Goal: Information Seeking & Learning: Check status

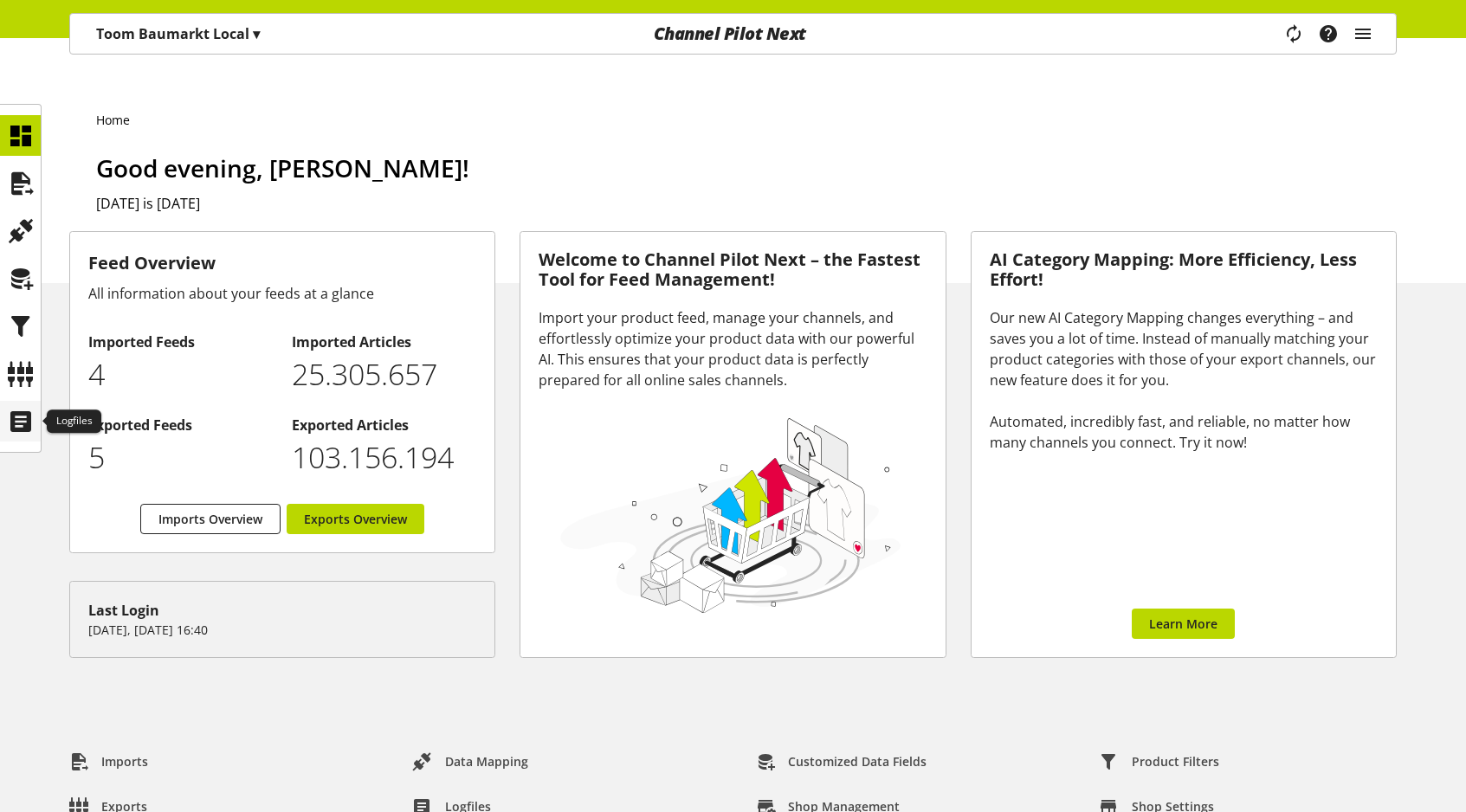
click at [20, 429] on icon at bounding box center [21, 421] width 28 height 34
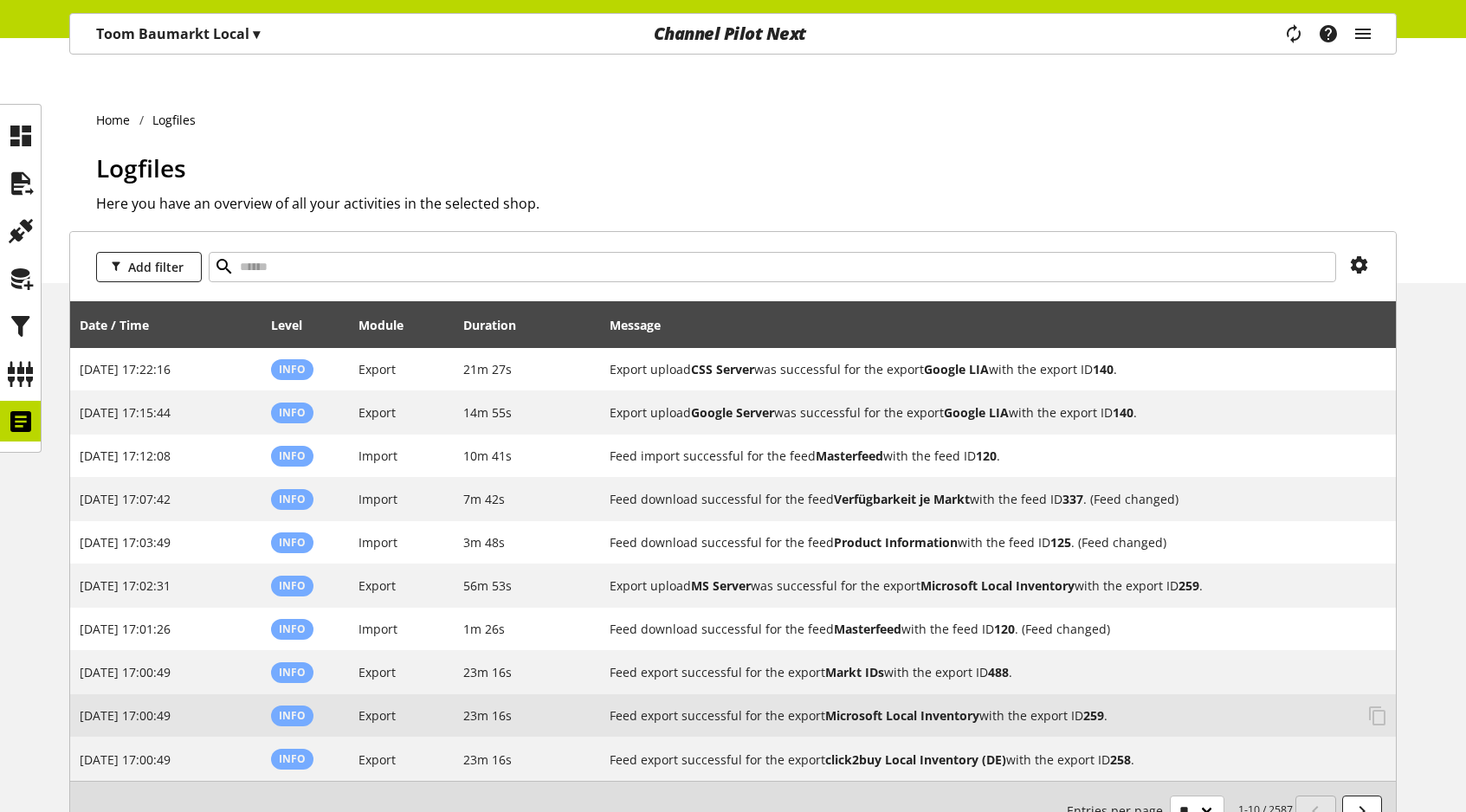
click at [1031, 706] on h2 "Feed export successful for the export Microsoft Local Inventory with the export…" at bounding box center [981, 715] width 745 height 18
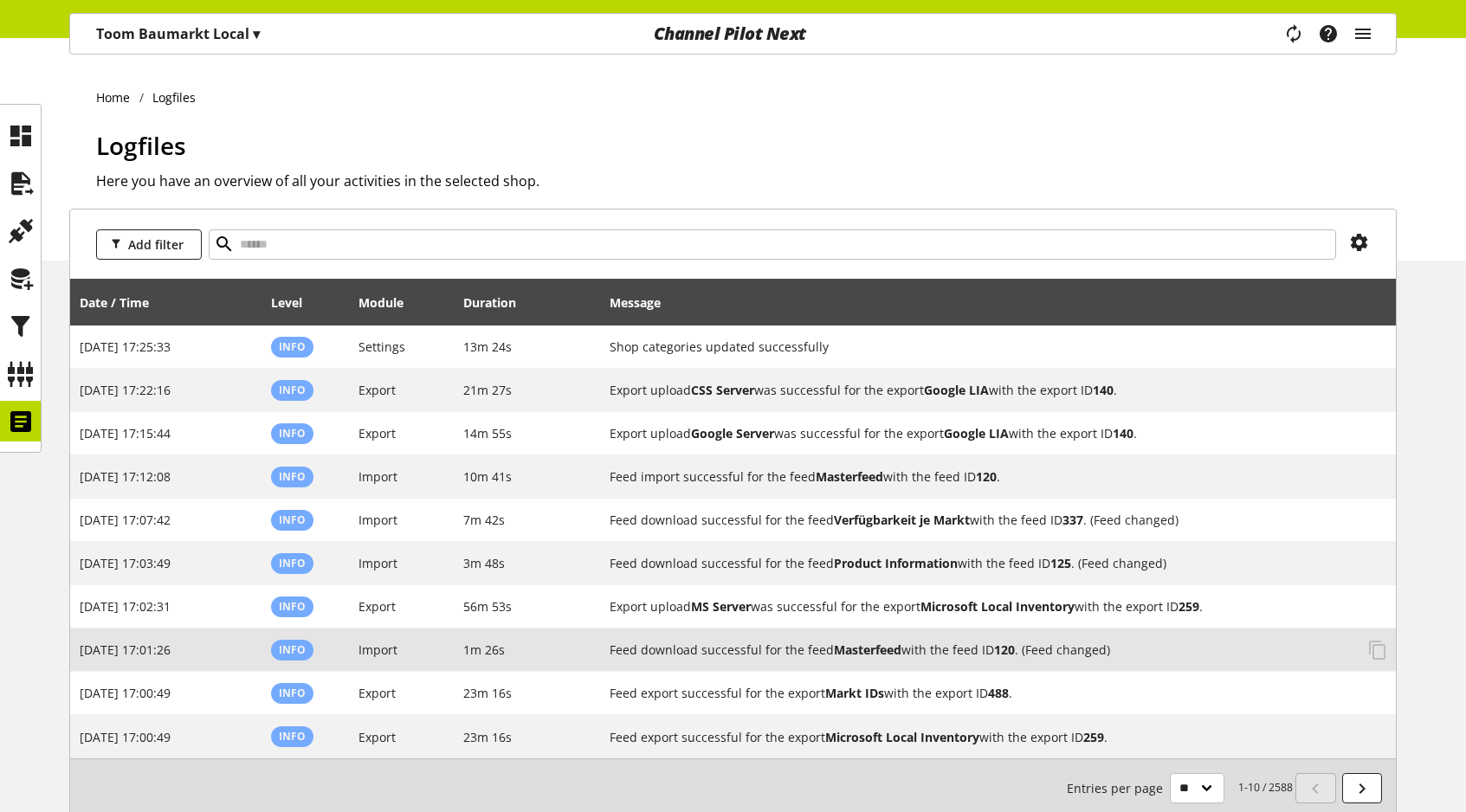
scroll to position [24, 0]
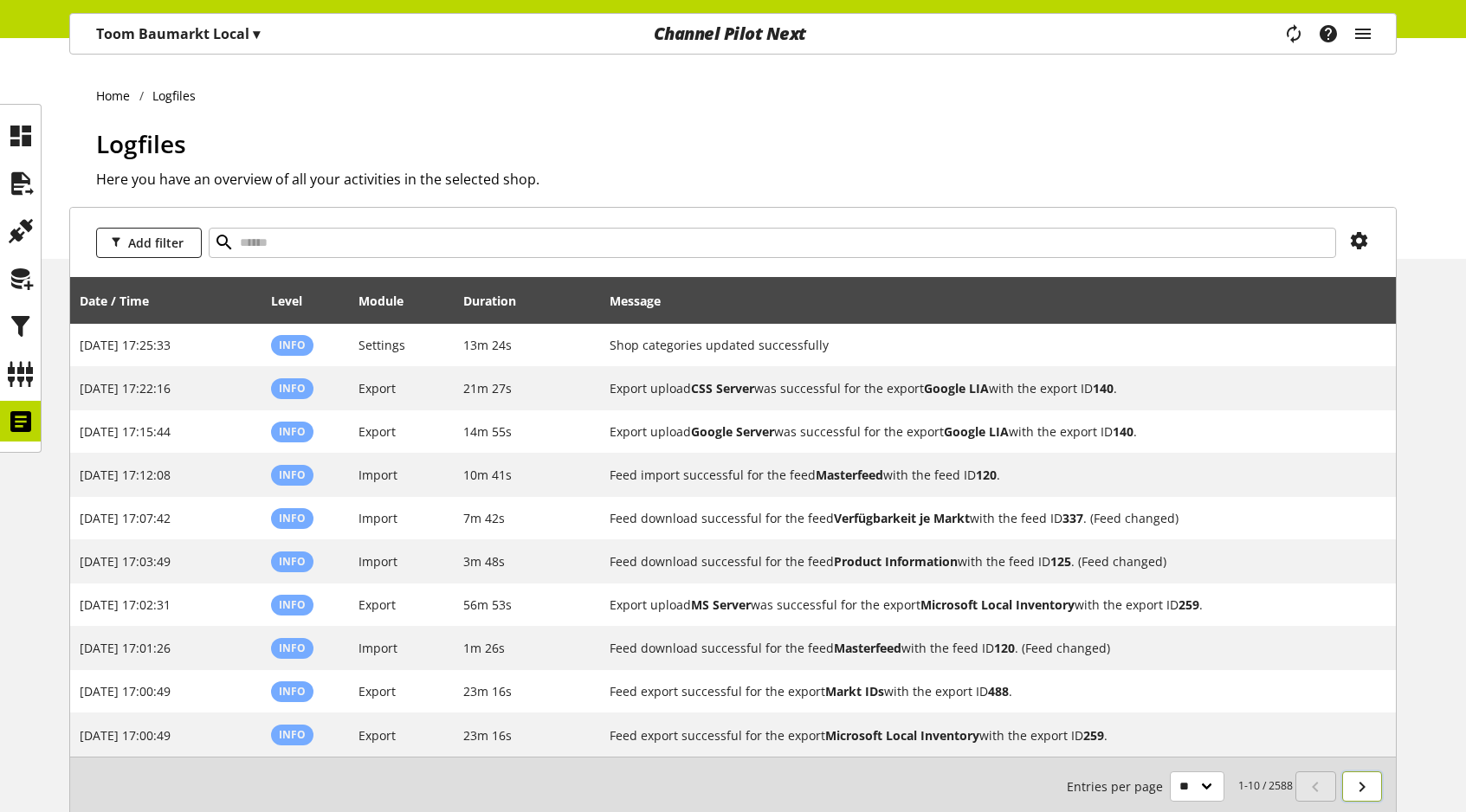
click at [1359, 771] on icon at bounding box center [1362, 787] width 21 height 31
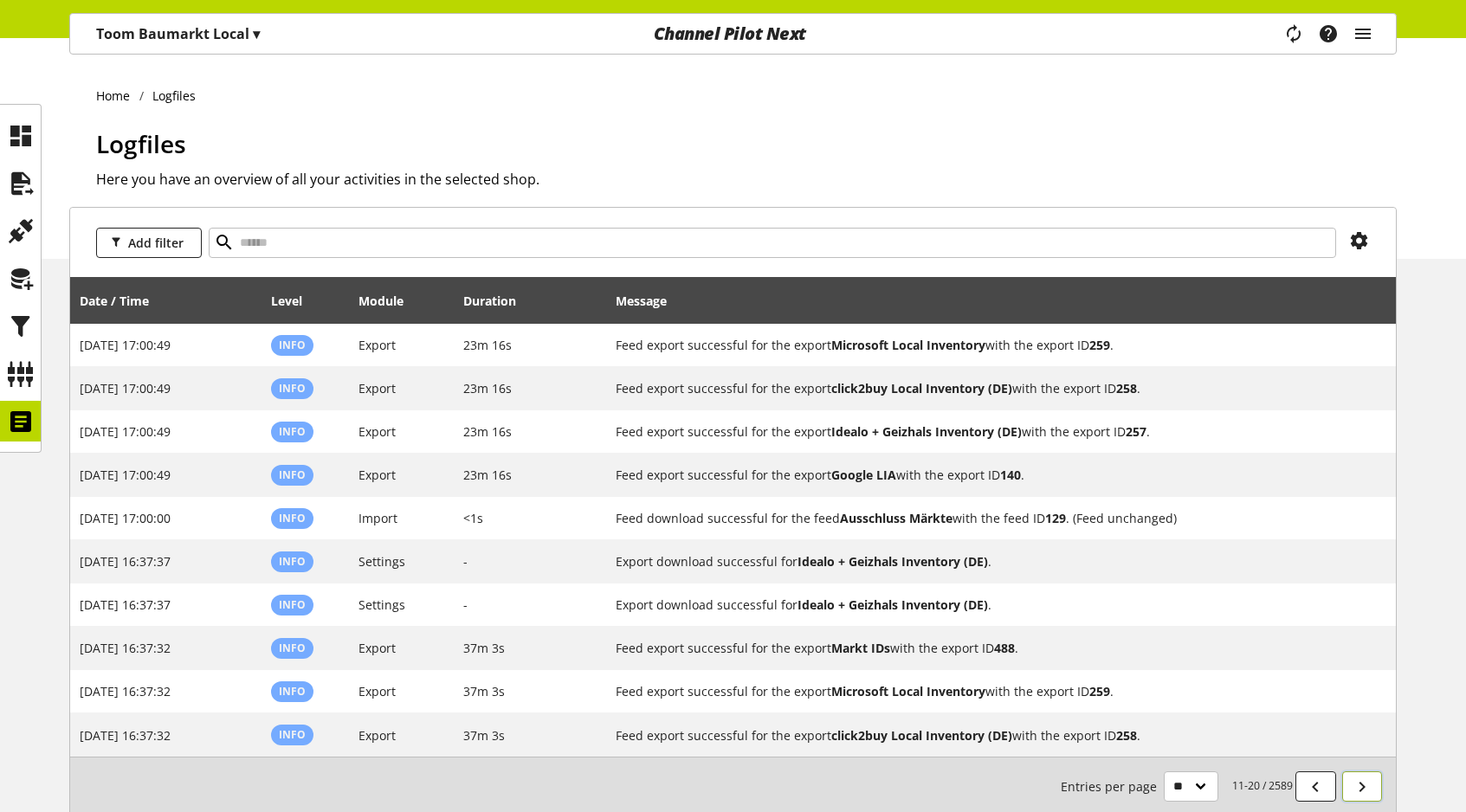
click at [1364, 771] on icon at bounding box center [1362, 787] width 21 height 31
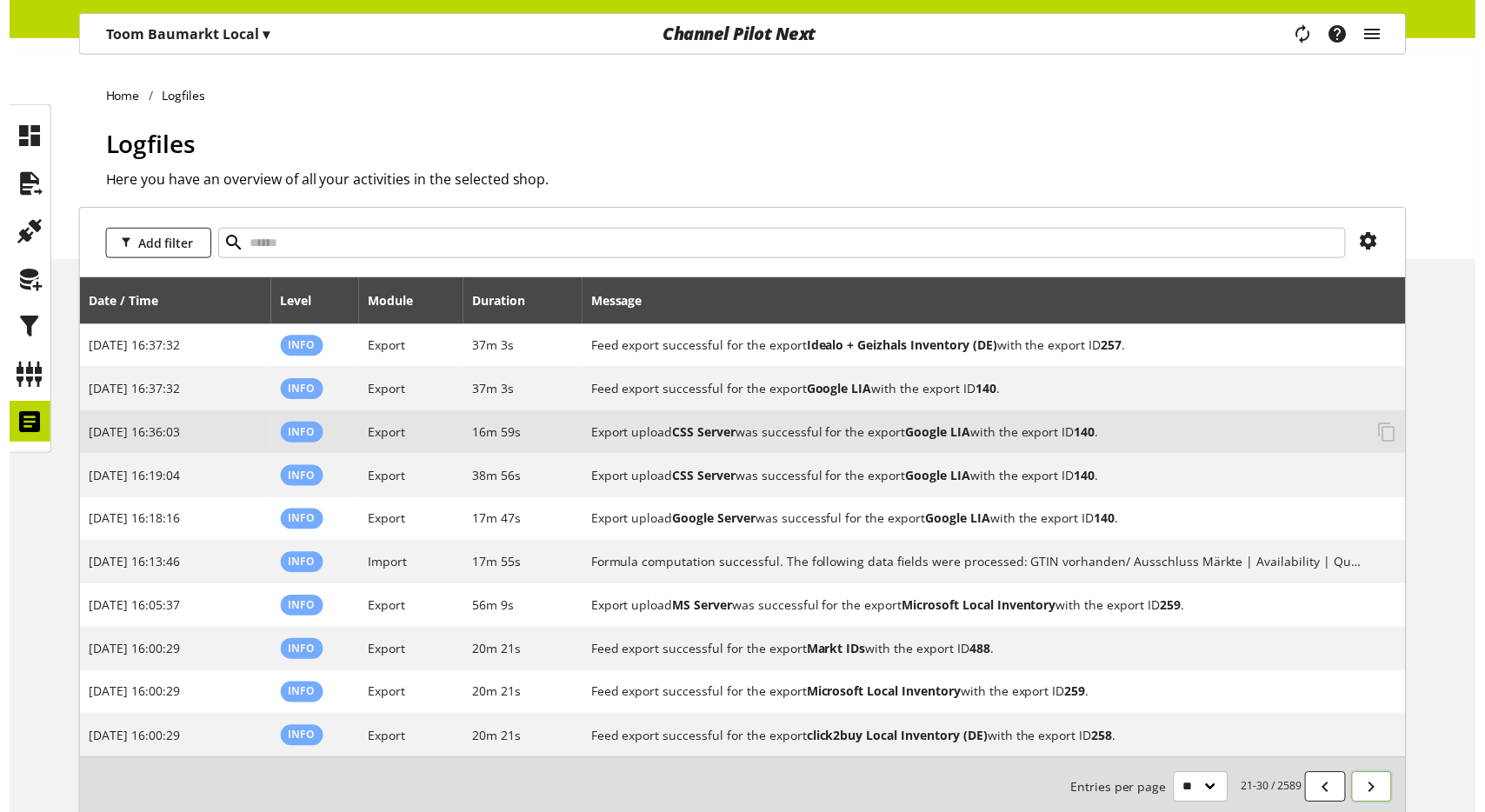
scroll to position [94, 0]
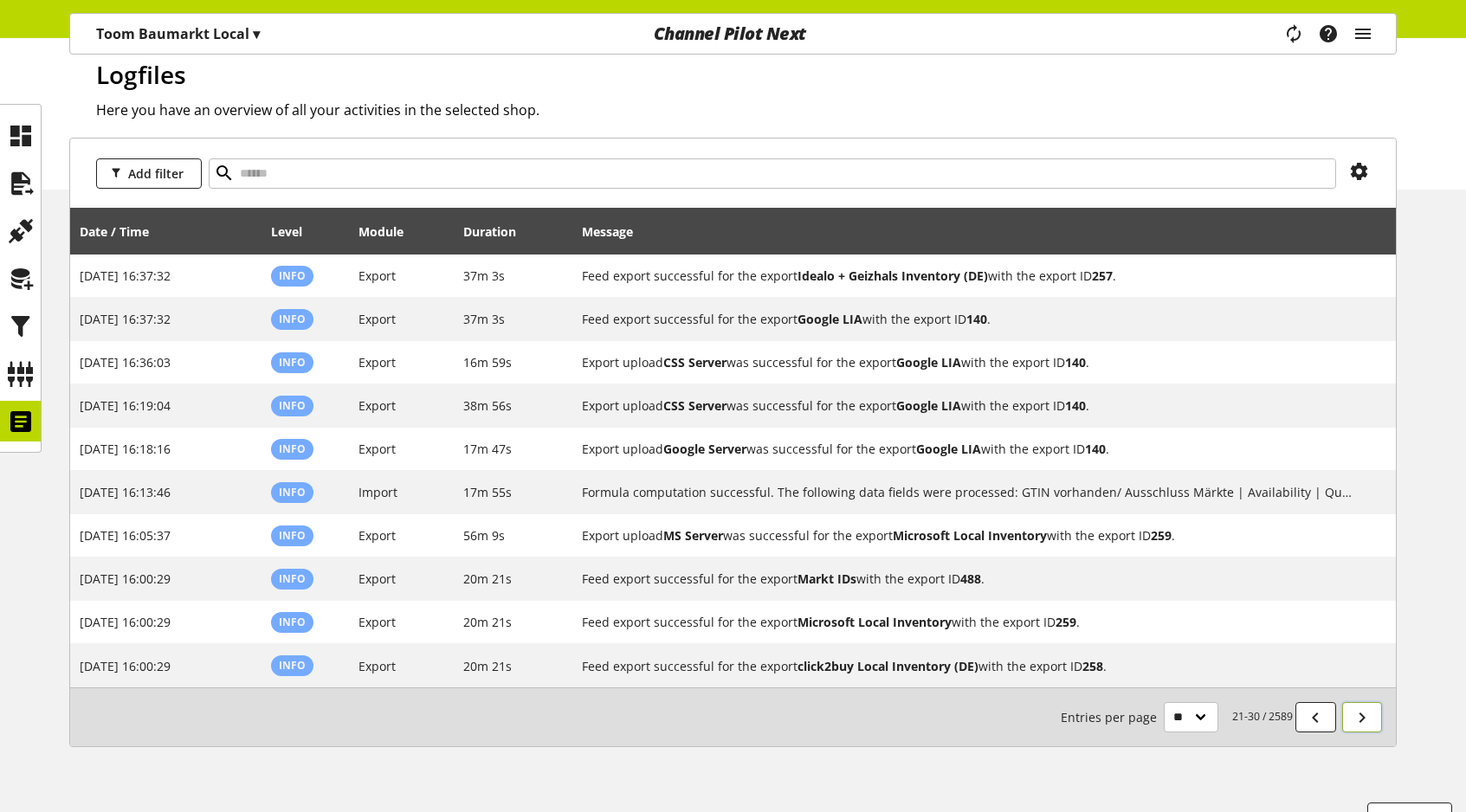
click at [1365, 702] on icon at bounding box center [1362, 718] width 21 height 31
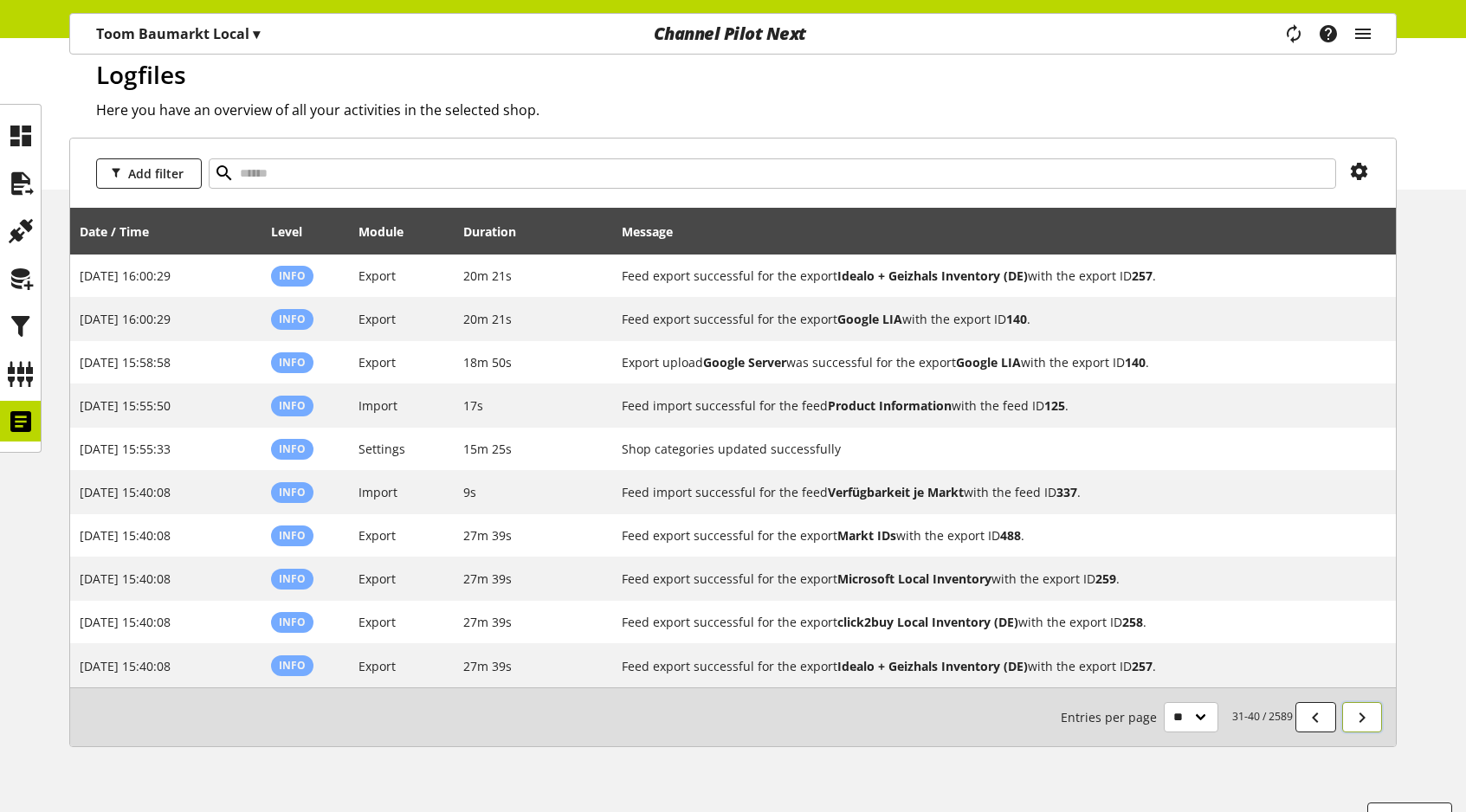
click at [1365, 702] on icon at bounding box center [1362, 718] width 21 height 31
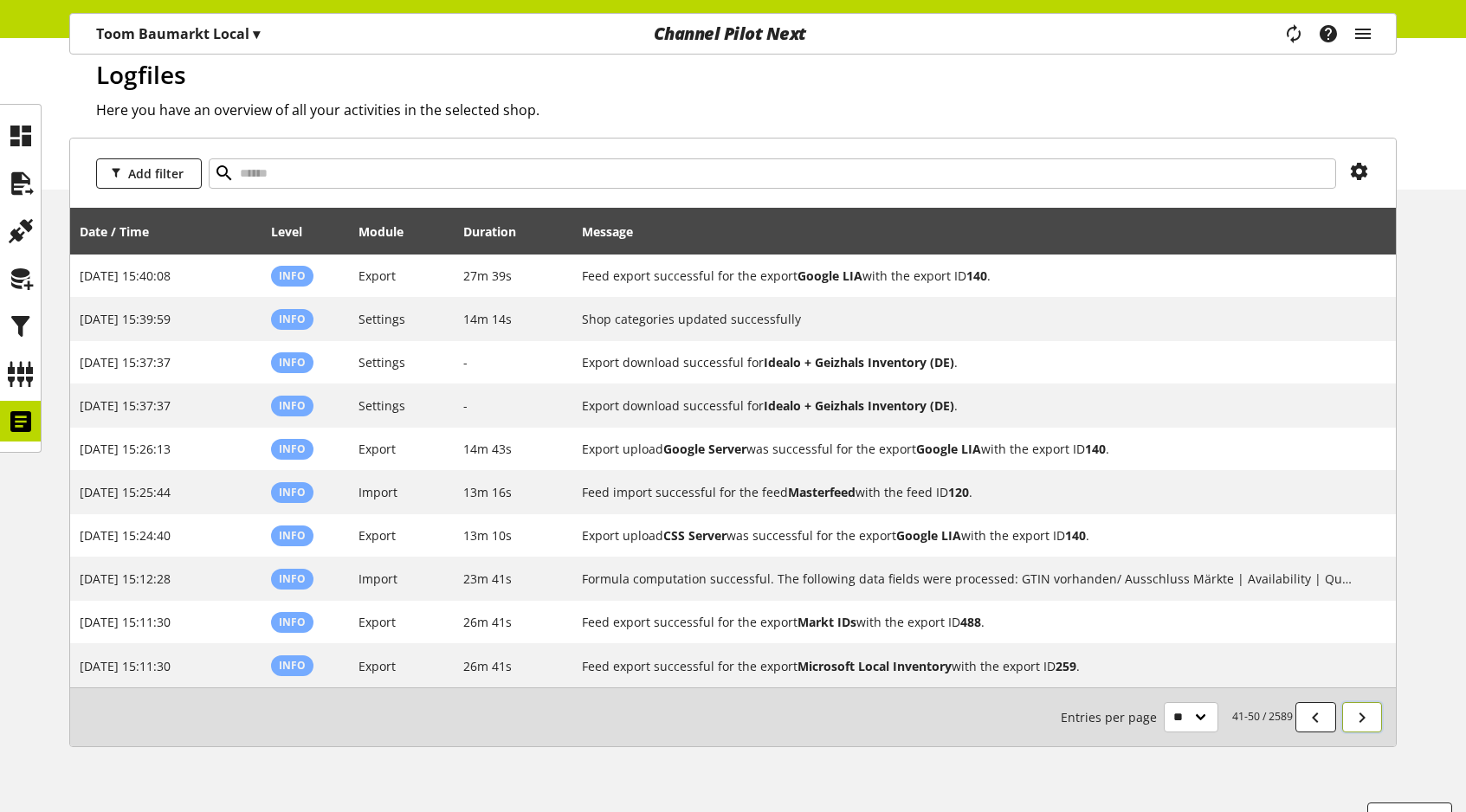
click at [1365, 702] on icon at bounding box center [1362, 718] width 21 height 31
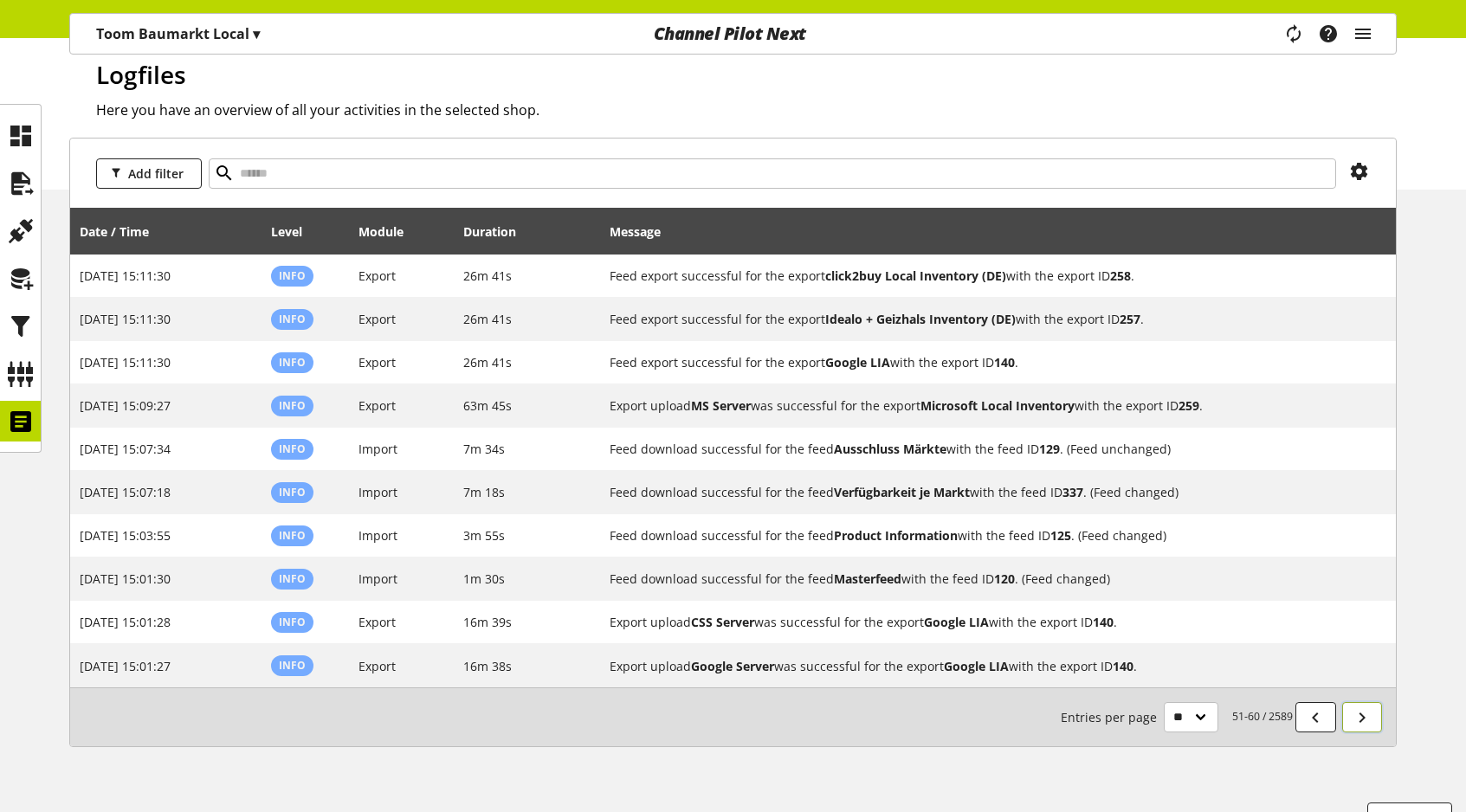
click at [1365, 702] on icon at bounding box center [1362, 718] width 21 height 31
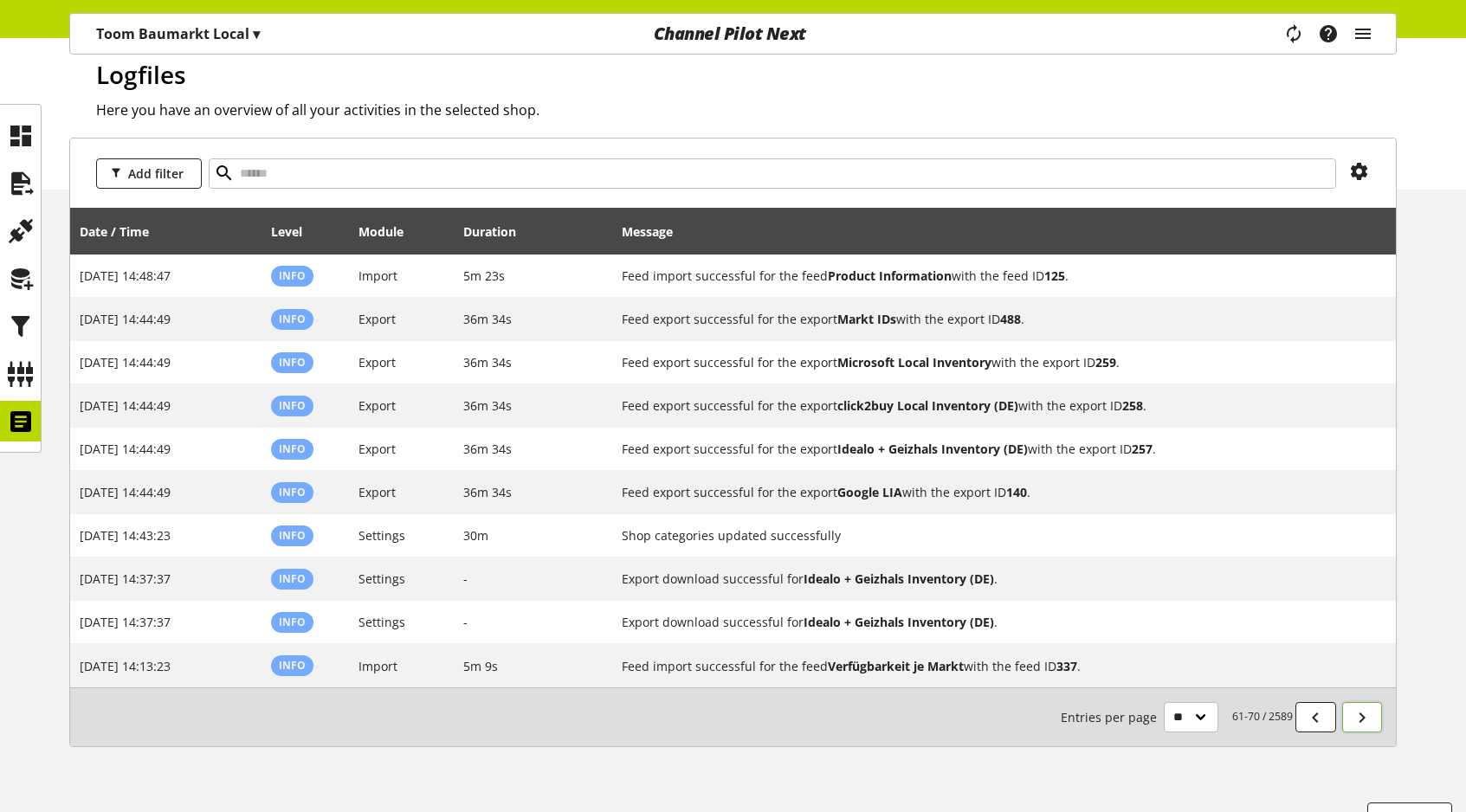
click at [1365, 702] on icon at bounding box center [1362, 718] width 21 height 31
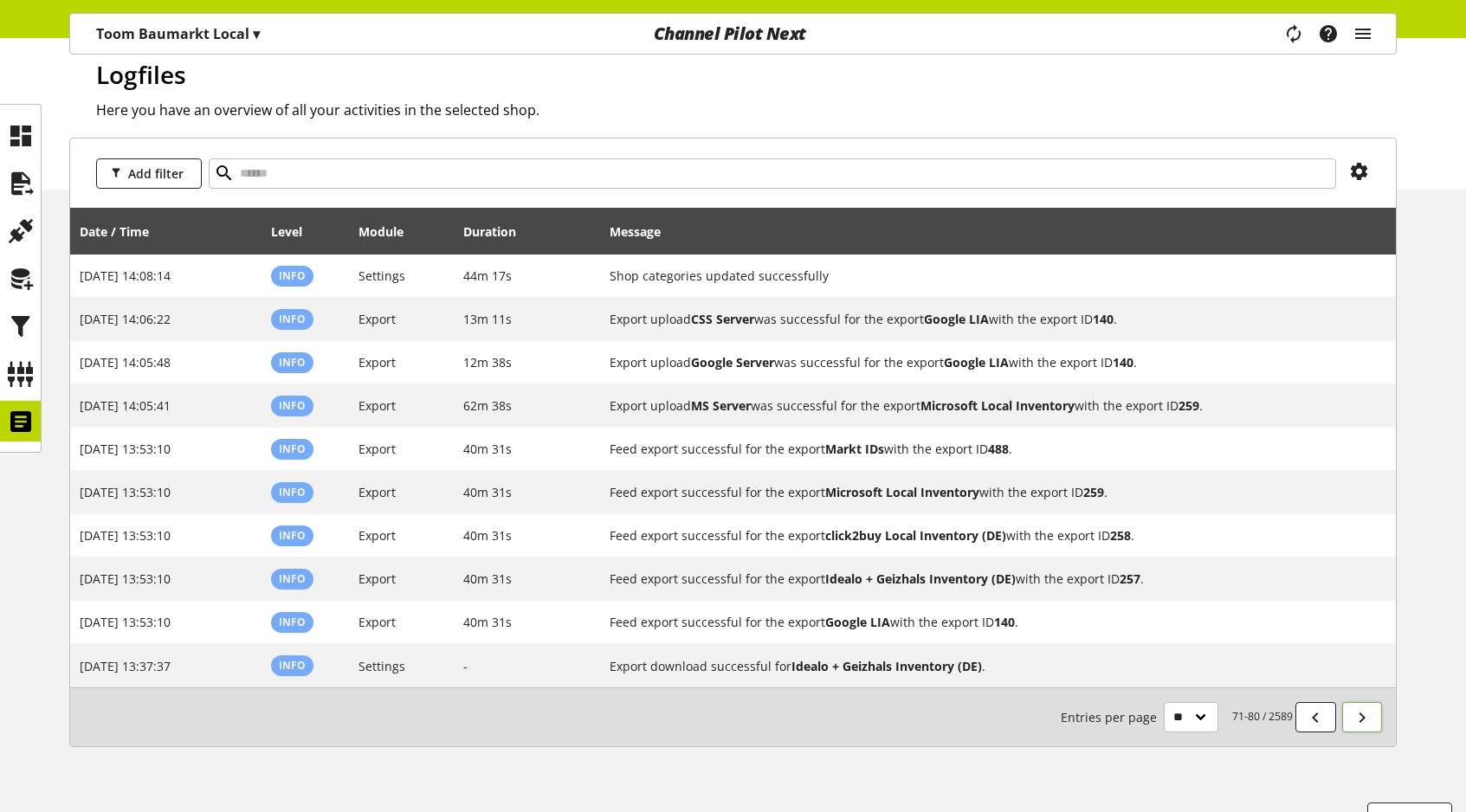
click at [1365, 702] on icon at bounding box center [1362, 718] width 21 height 31
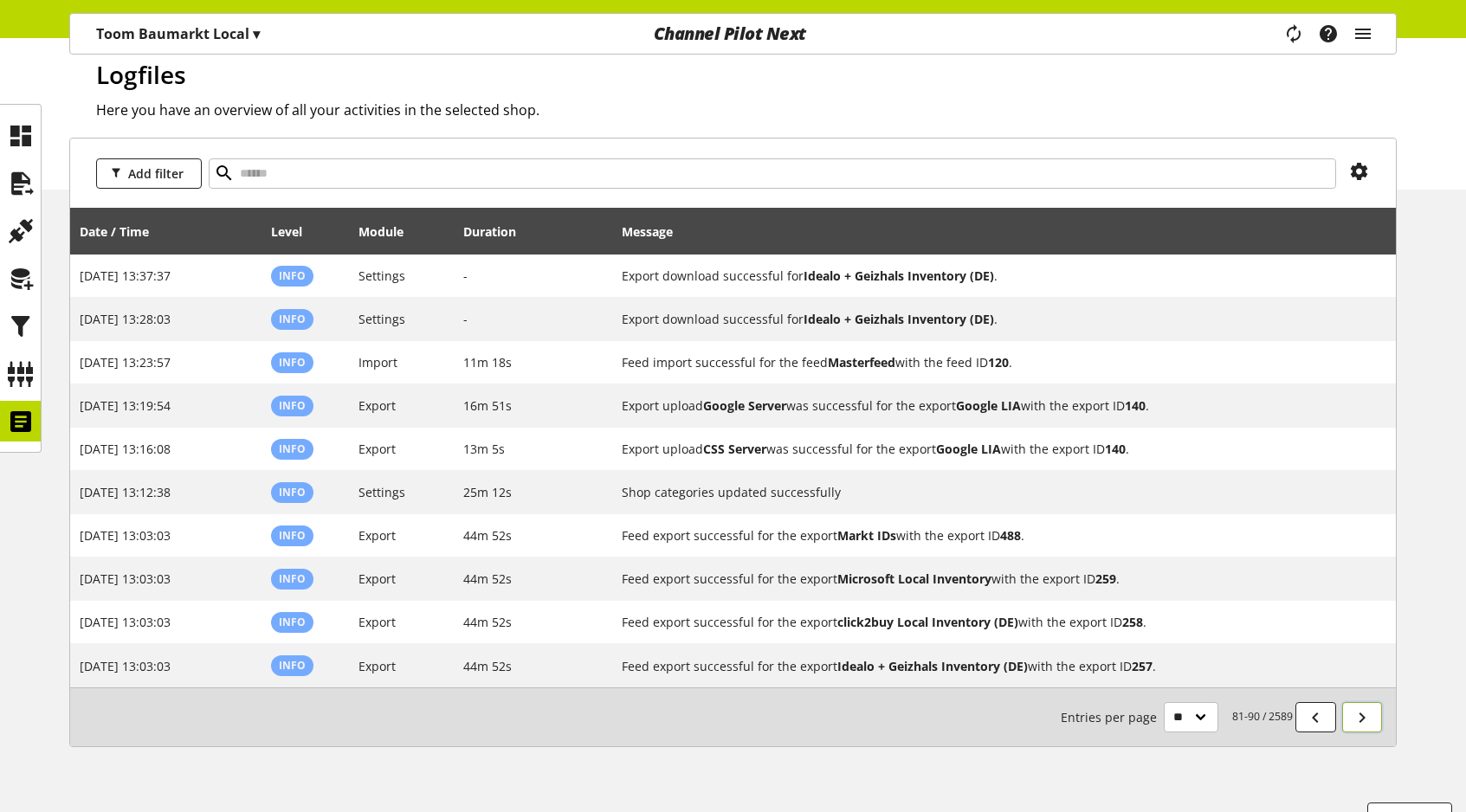
click at [1361, 702] on icon at bounding box center [1362, 718] width 21 height 31
